Goal: Communication & Community: Answer question/provide support

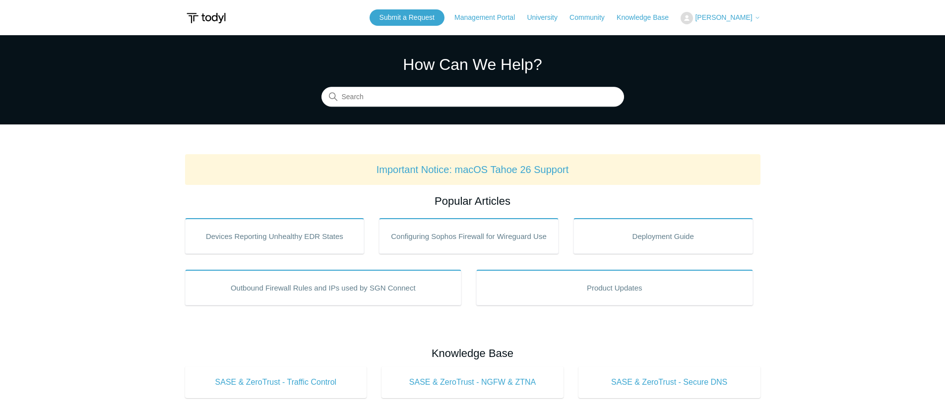
click at [726, 13] on span "[PERSON_NAME]" at bounding box center [723, 17] width 57 height 8
click at [719, 34] on link "My Support Requests" at bounding box center [729, 38] width 97 height 17
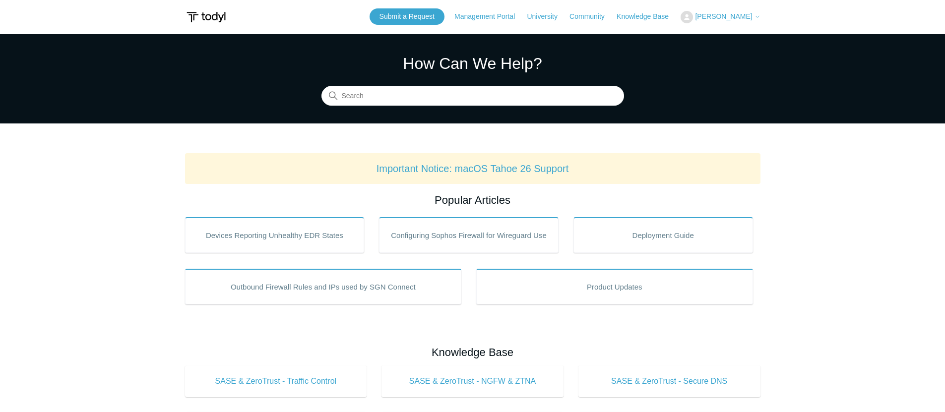
scroll to position [7, 0]
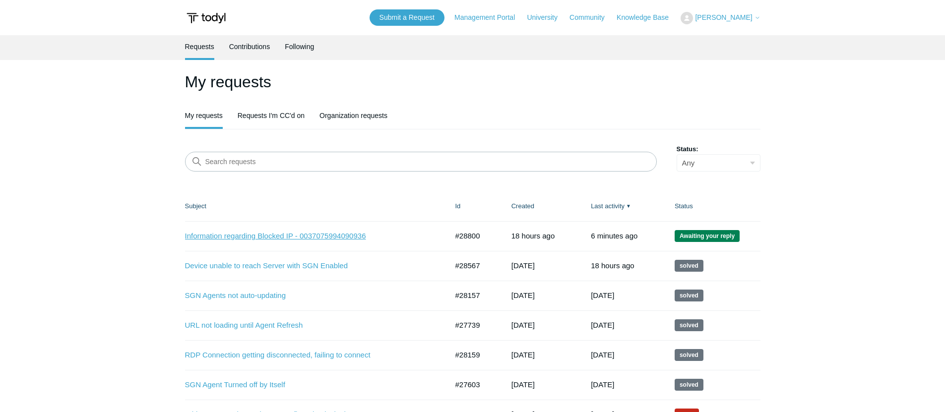
click at [314, 234] on link "Information regarding Blocked IP - 0037075994090936" at bounding box center [309, 236] width 248 height 11
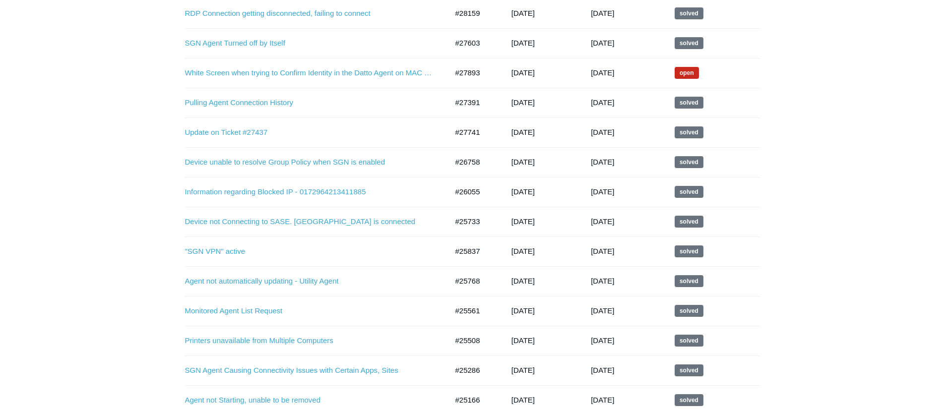
scroll to position [204, 0]
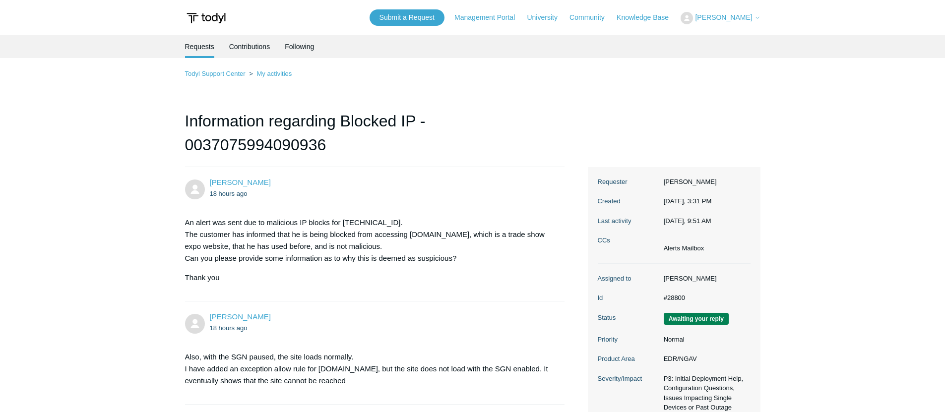
scroll to position [448, 0]
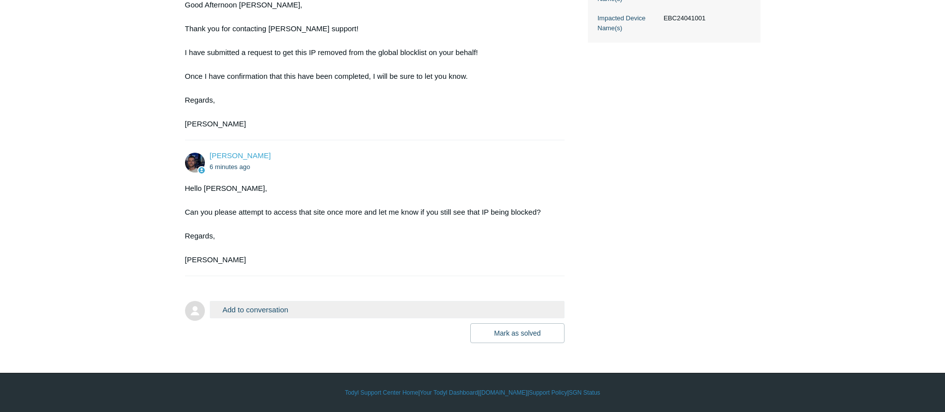
drag, startPoint x: 299, startPoint y: 292, endPoint x: 296, endPoint y: 305, distance: 13.1
click at [298, 295] on form "Add to conversation CC Add emails Drag files here or click to add a file [PERSO…" at bounding box center [375, 314] width 380 height 57
click at [296, 308] on button "Add to conversation" at bounding box center [387, 309] width 355 height 17
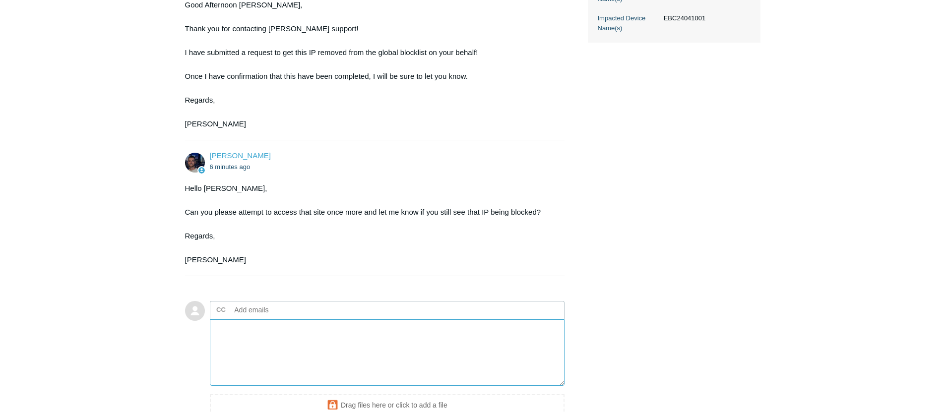
click at [272, 351] on textarea "Add your reply" at bounding box center [387, 352] width 355 height 67
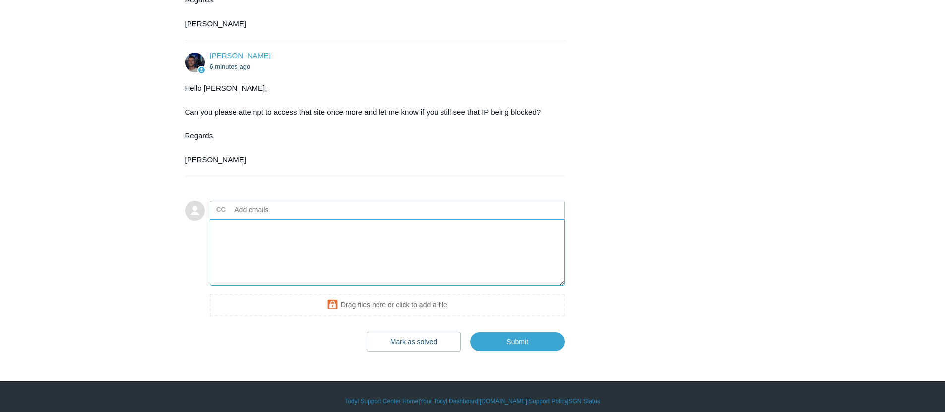
scroll to position [556, 0]
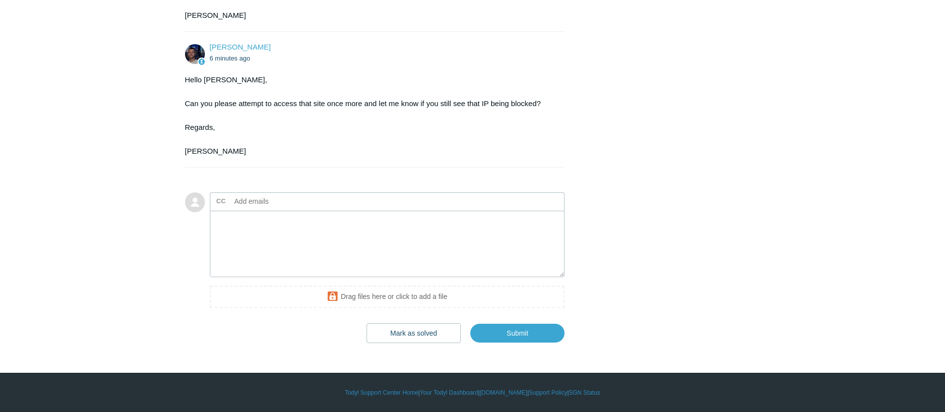
click at [266, 286] on iframe at bounding box center [387, 299] width 355 height 26
click at [265, 263] on textarea "Add your reply" at bounding box center [387, 244] width 355 height 67
click at [268, 176] on div at bounding box center [375, 173] width 380 height 10
click at [266, 249] on textarea "Add your reply" at bounding box center [387, 244] width 355 height 67
click at [270, 173] on div at bounding box center [375, 173] width 380 height 10
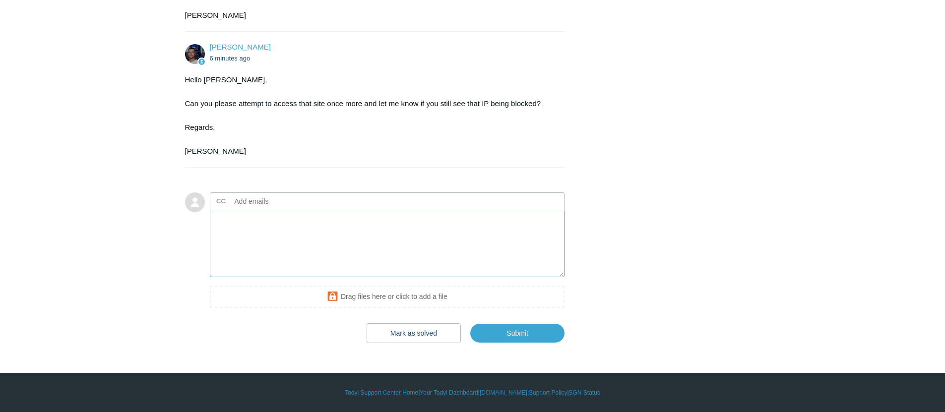
click at [272, 241] on textarea "Add your reply" at bounding box center [387, 244] width 355 height 67
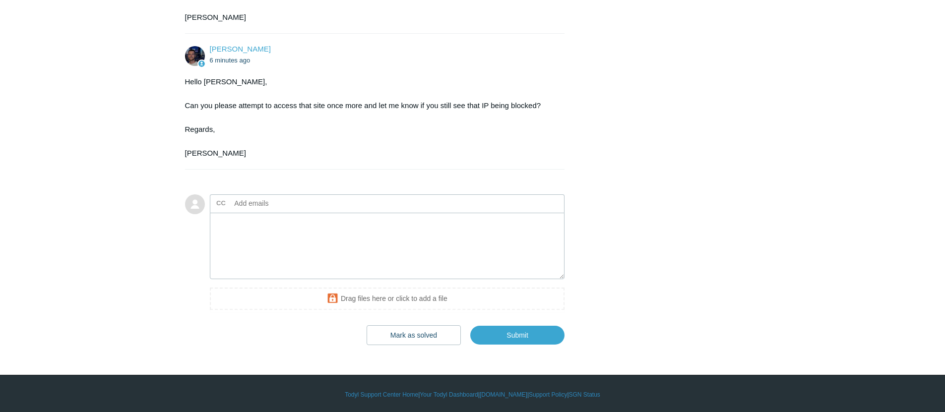
click at [281, 180] on form "Add to conversation CC Add emails Drag files here or click to add a file Mark a…" at bounding box center [375, 263] width 380 height 166
click at [275, 236] on textarea "Add your reply" at bounding box center [387, 246] width 355 height 67
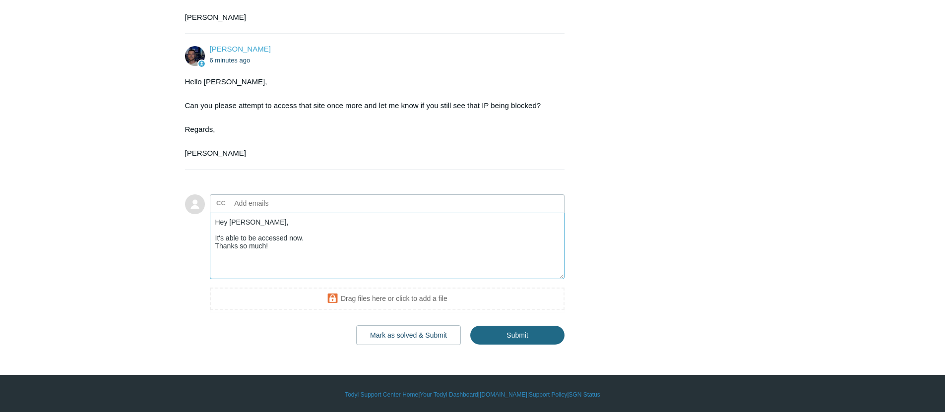
type textarea "Hey Connor, It's able to be accessed now. Thanks so much!"
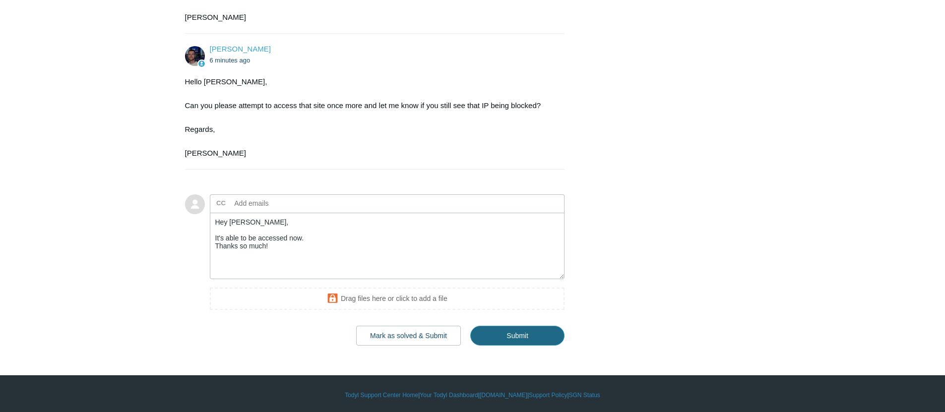
click at [489, 338] on input "Submit" at bounding box center [517, 336] width 94 height 20
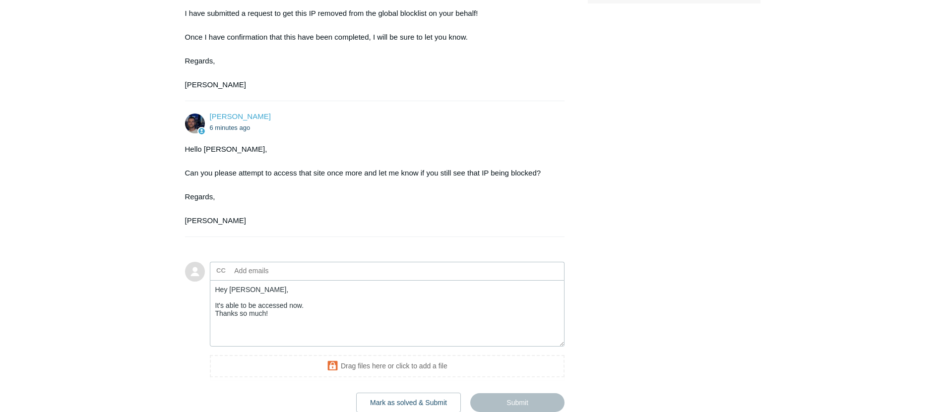
scroll to position [556, 0]
